Goal: Navigation & Orientation: Go to known website

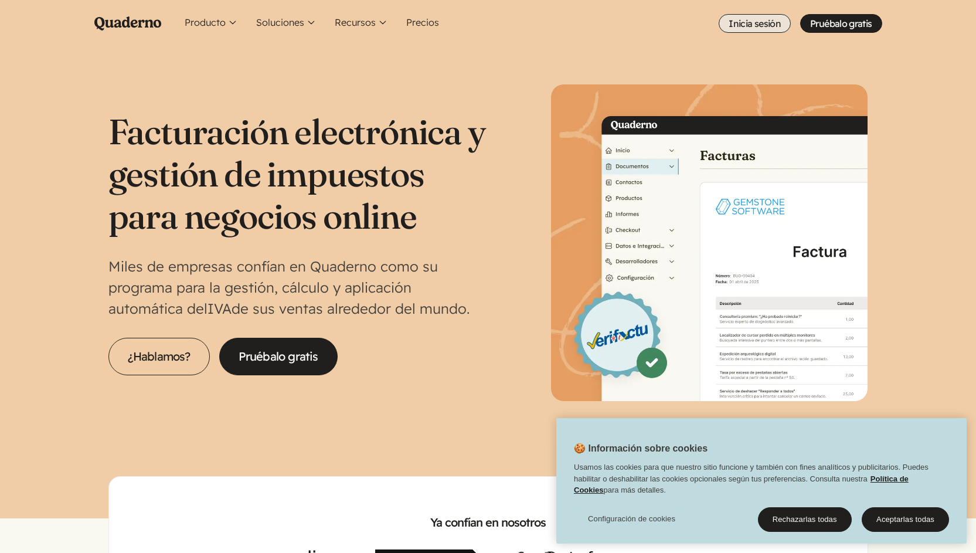
click at [791, 25] on link "Inicia sesión" at bounding box center [755, 23] width 72 height 19
click at [791, 26] on link "Inicia sesión" at bounding box center [755, 23] width 72 height 19
